Goal: Check status: Check status

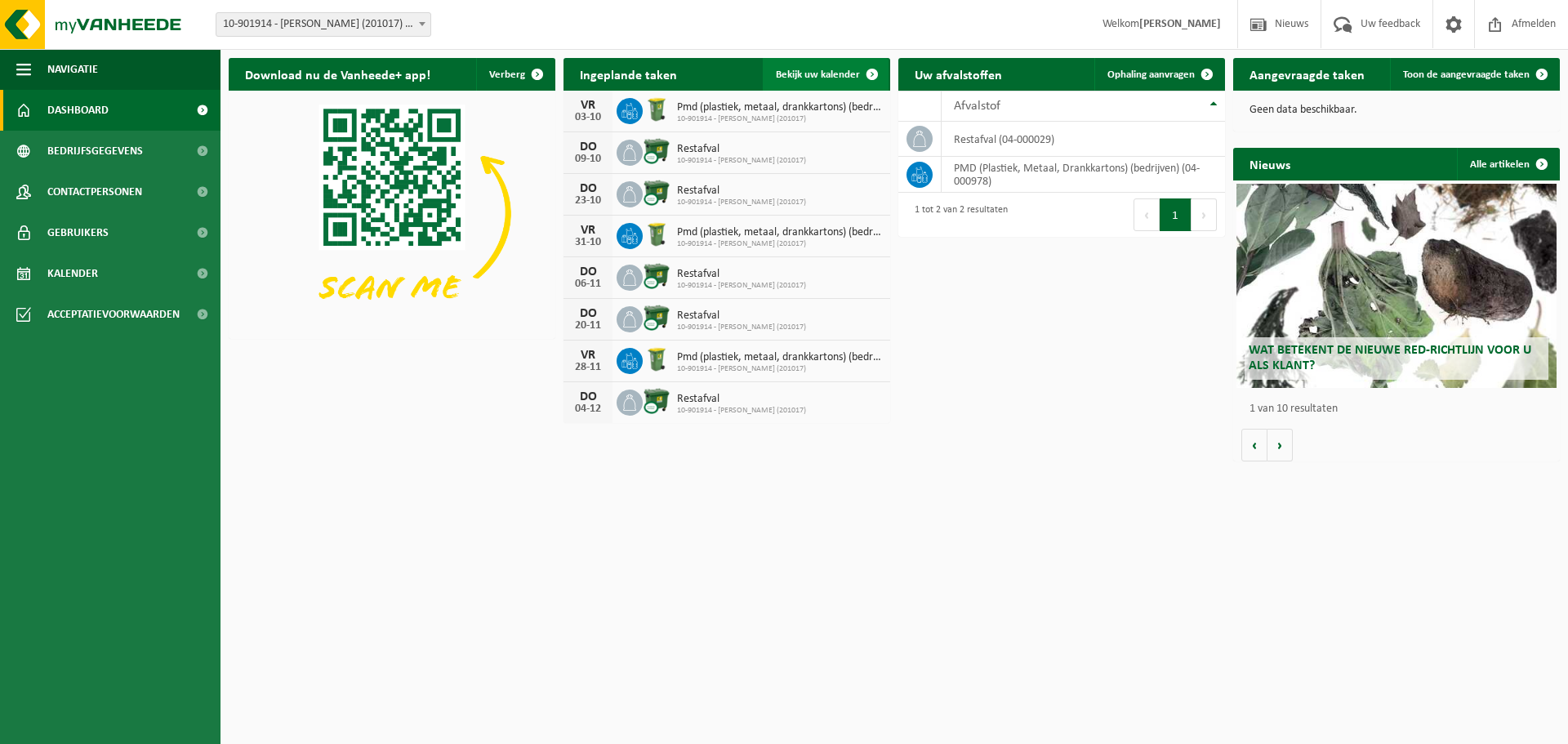
click at [850, 73] on span "Bekijk uw kalender" at bounding box center [818, 75] width 84 height 11
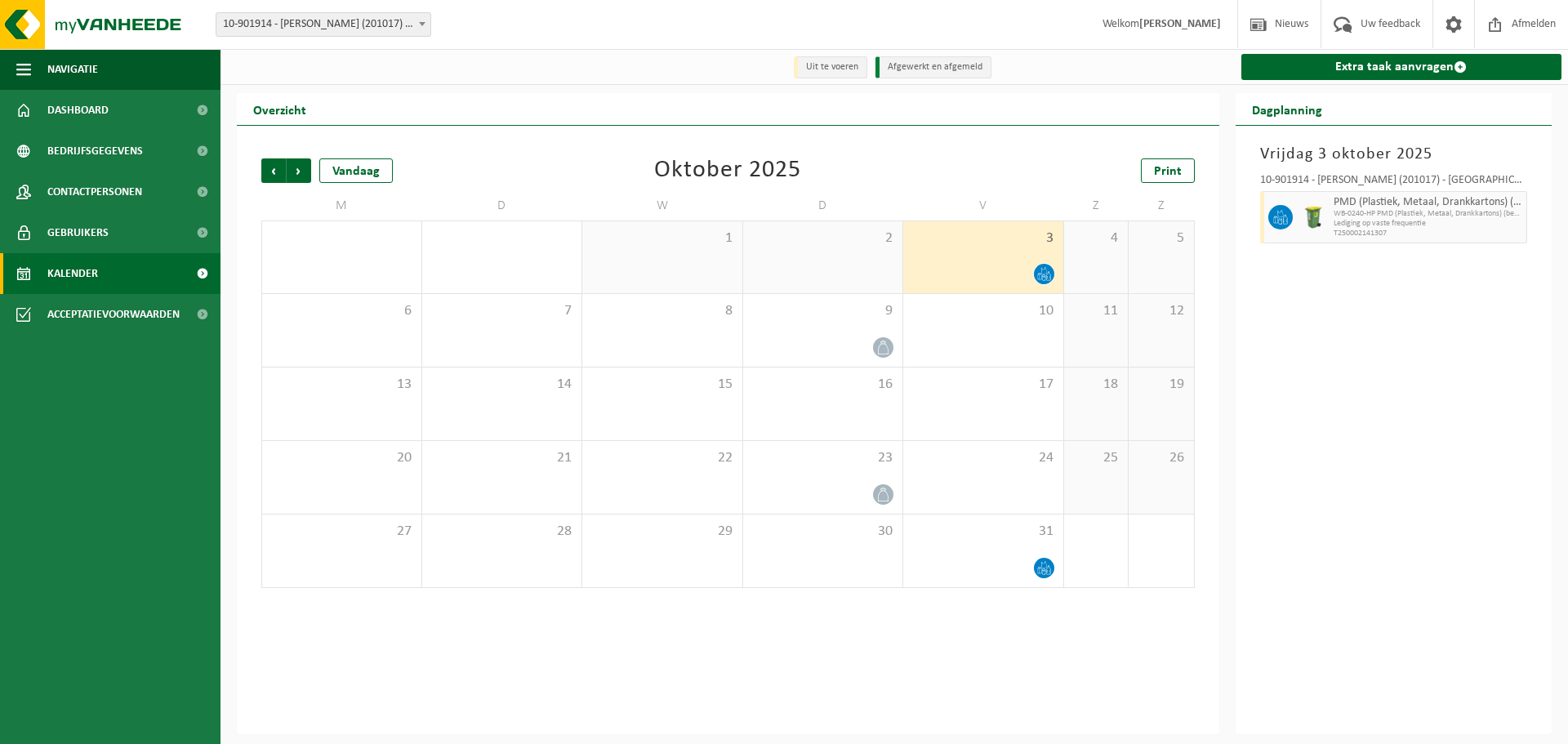
click at [955, 274] on div at bounding box center [983, 274] width 144 height 22
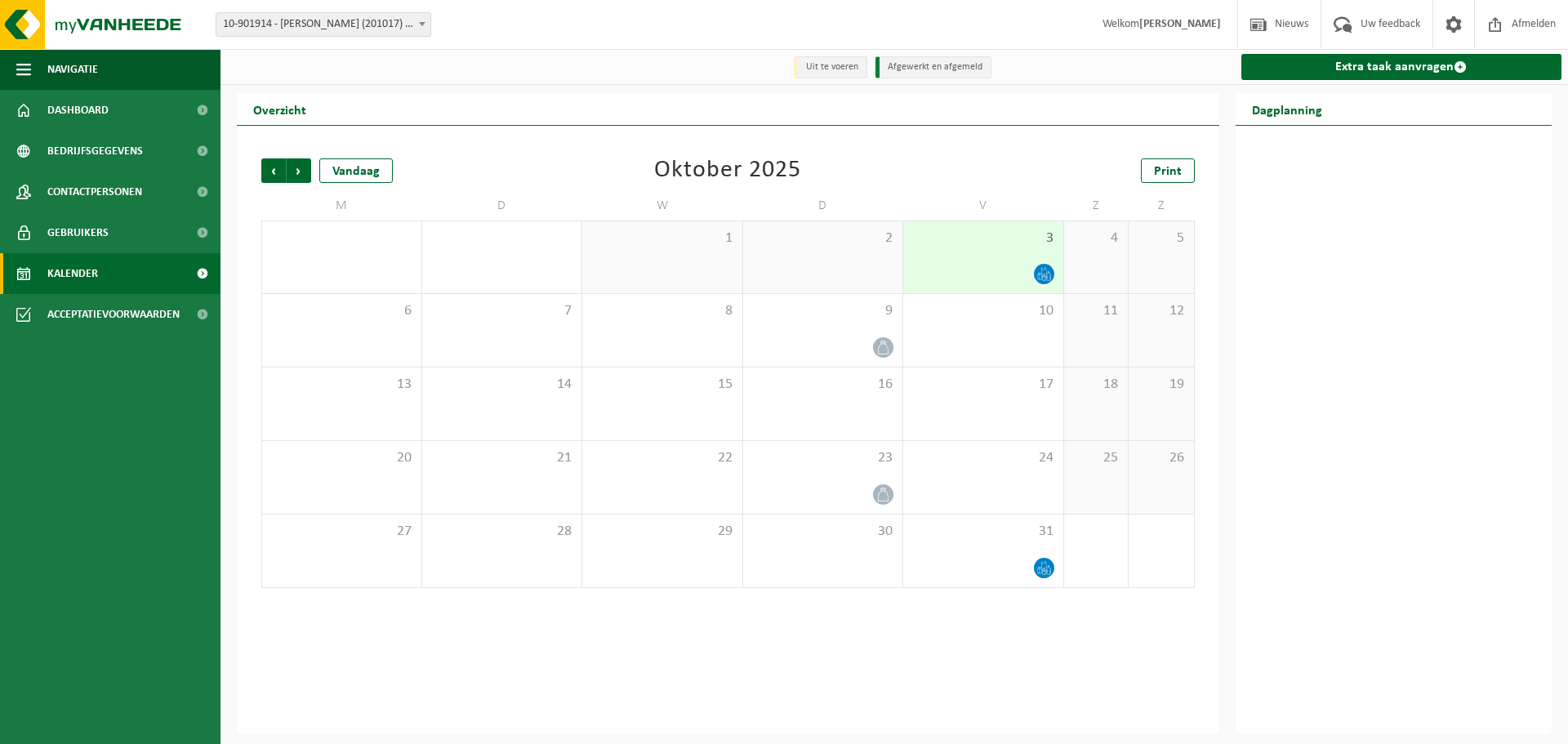
click at [955, 274] on div at bounding box center [983, 274] width 144 height 22
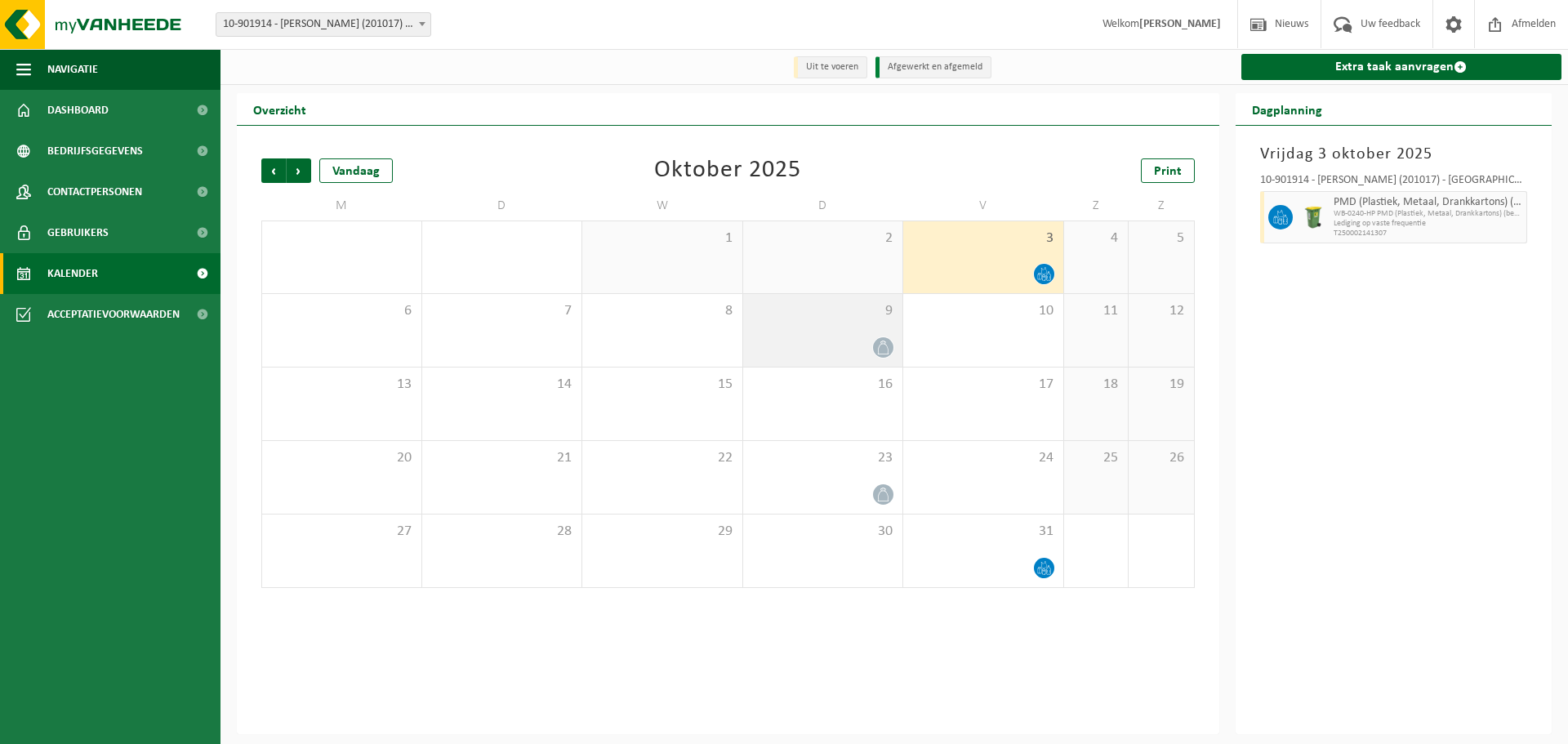
click at [784, 343] on div at bounding box center [823, 347] width 144 height 22
